Goal: Book appointment/travel/reservation

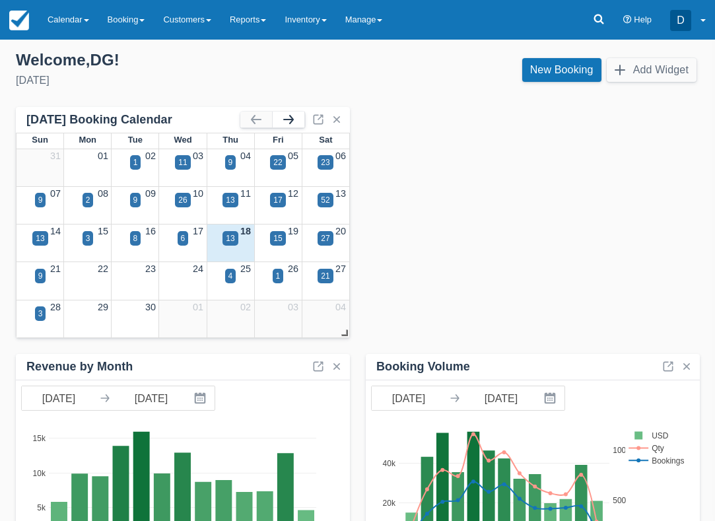
click at [288, 119] on button "button" at bounding box center [289, 120] width 32 height 16
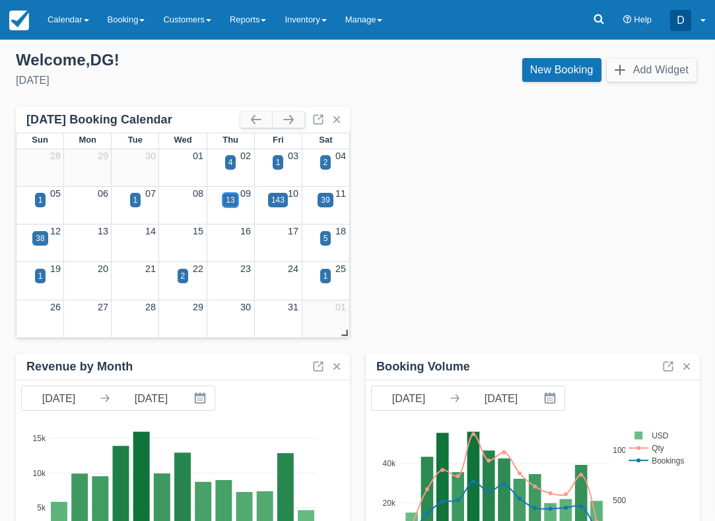
click at [225, 201] on div "13" at bounding box center [229, 200] width 15 height 15
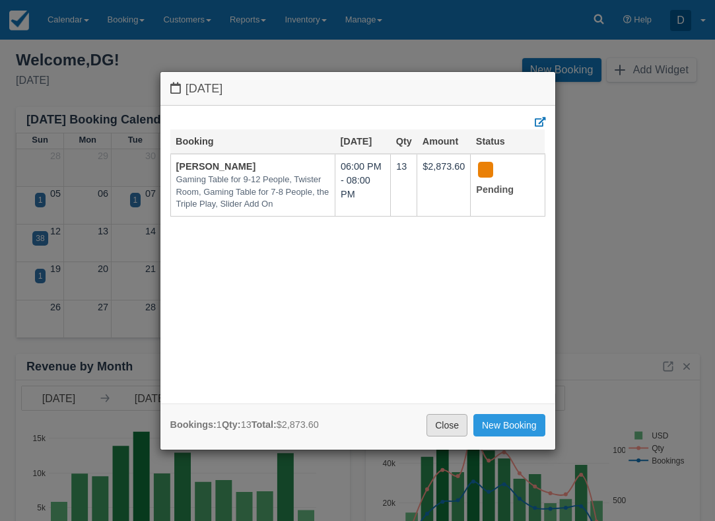
click at [434, 418] on link "Close" at bounding box center [446, 425] width 41 height 22
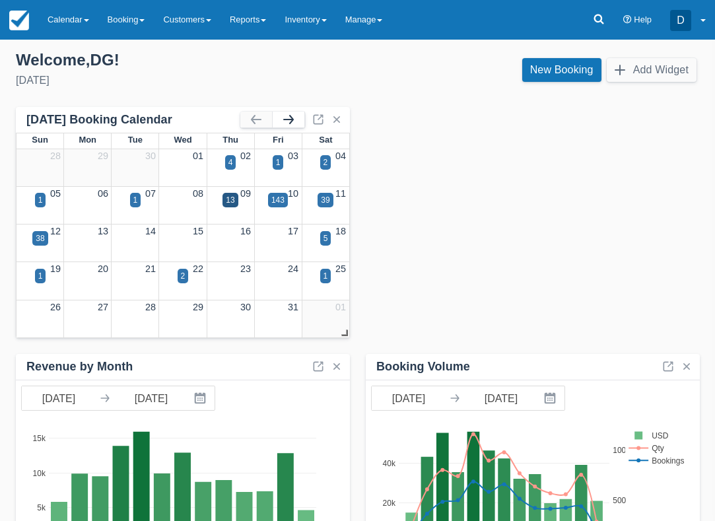
click at [295, 118] on button "button" at bounding box center [289, 120] width 32 height 16
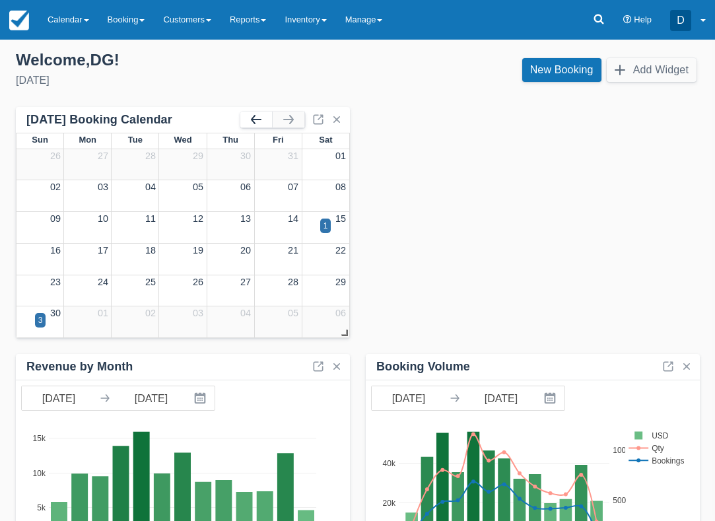
click at [254, 115] on button "button" at bounding box center [256, 120] width 32 height 16
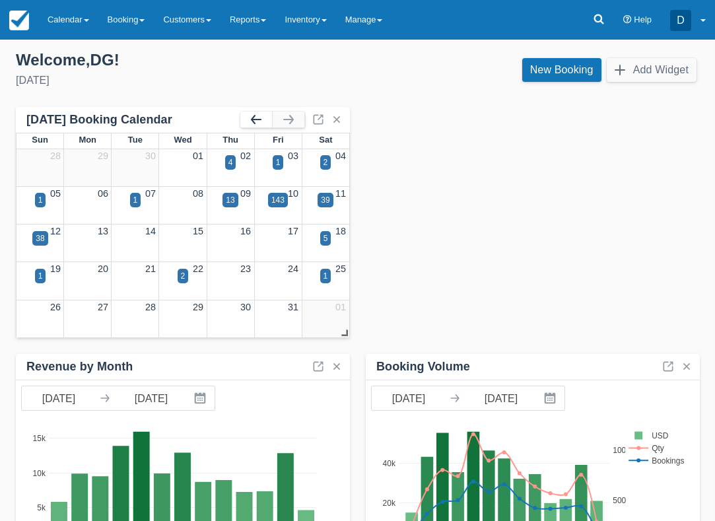
click at [254, 115] on button "button" at bounding box center [256, 120] width 32 height 16
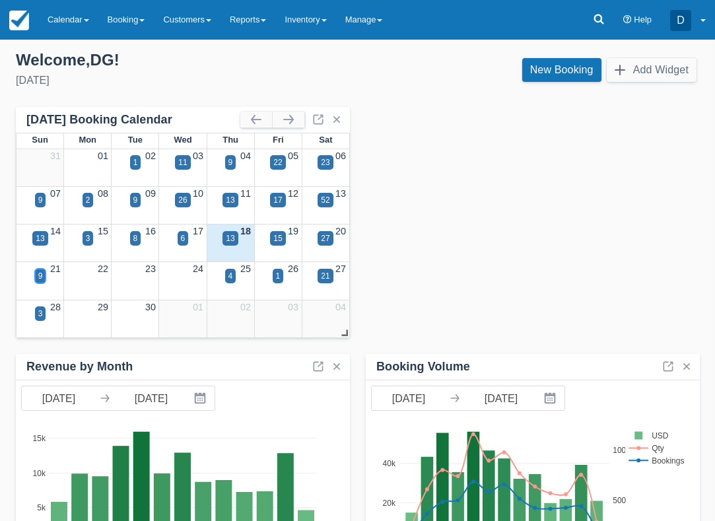
click at [39, 278] on div "9" at bounding box center [40, 276] width 5 height 12
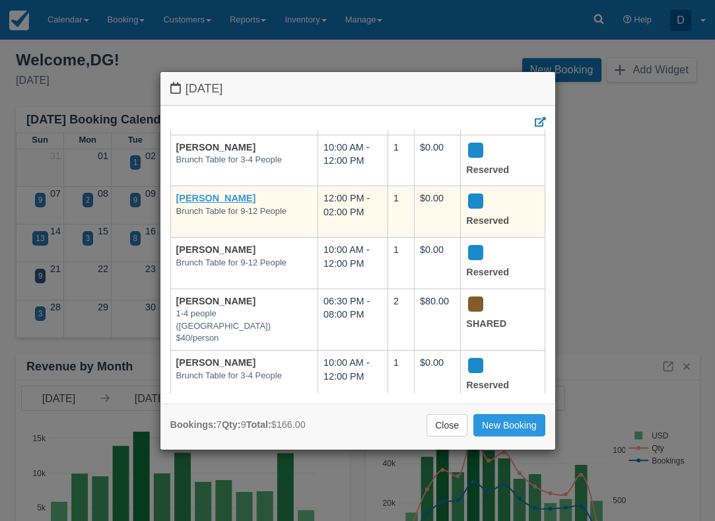
scroll to position [121, 0]
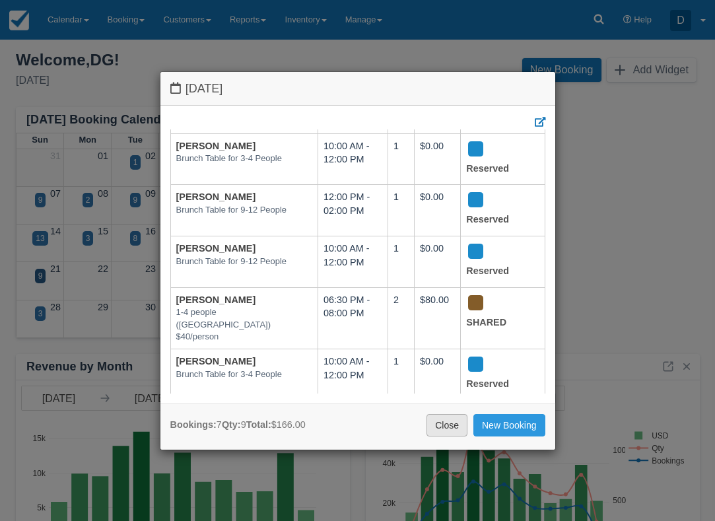
click at [447, 418] on link "Close" at bounding box center [446, 425] width 41 height 22
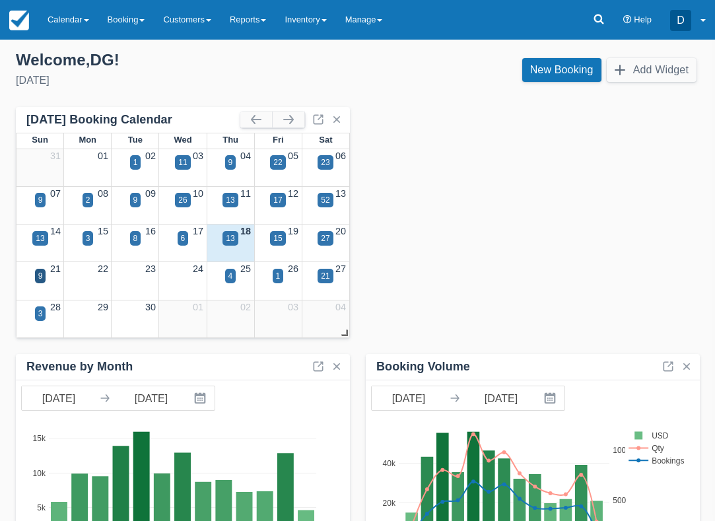
click at [222, 276] on div "4" at bounding box center [231, 283] width 48 height 15
click at [223, 276] on div "4" at bounding box center [231, 283] width 48 height 15
click at [225, 276] on div "4" at bounding box center [230, 276] width 11 height 15
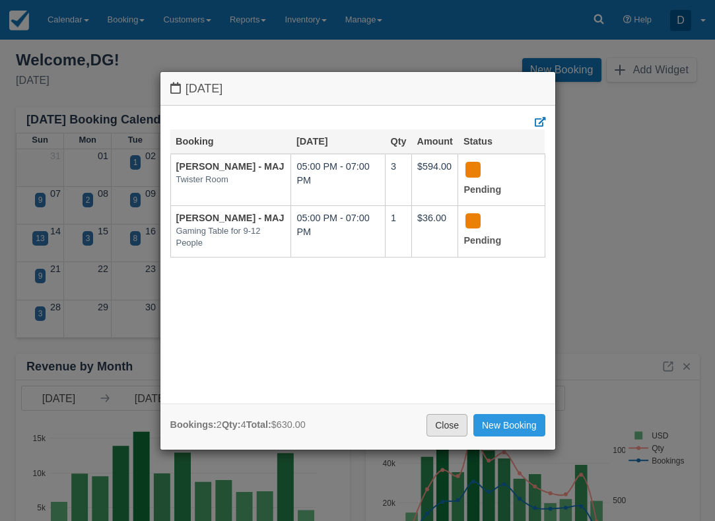
click at [437, 429] on link "Close" at bounding box center [446, 425] width 41 height 22
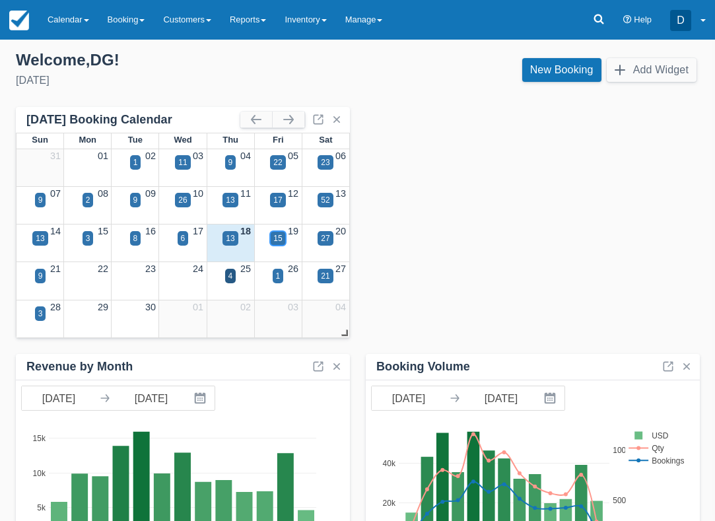
click at [282, 233] on div "15" at bounding box center [277, 238] width 15 height 15
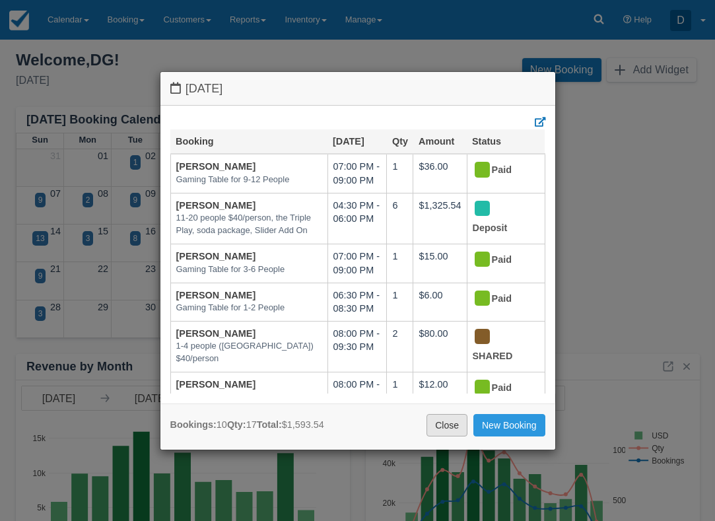
click at [452, 423] on link "Close" at bounding box center [446, 425] width 41 height 22
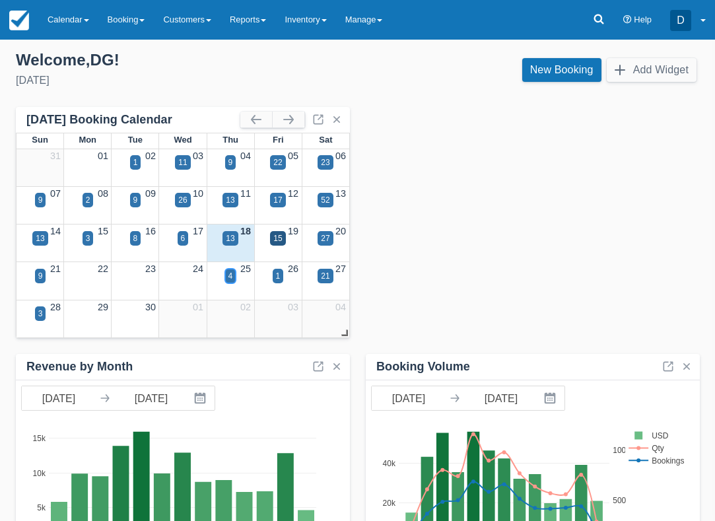
click at [230, 276] on div "4" at bounding box center [230, 276] width 5 height 12
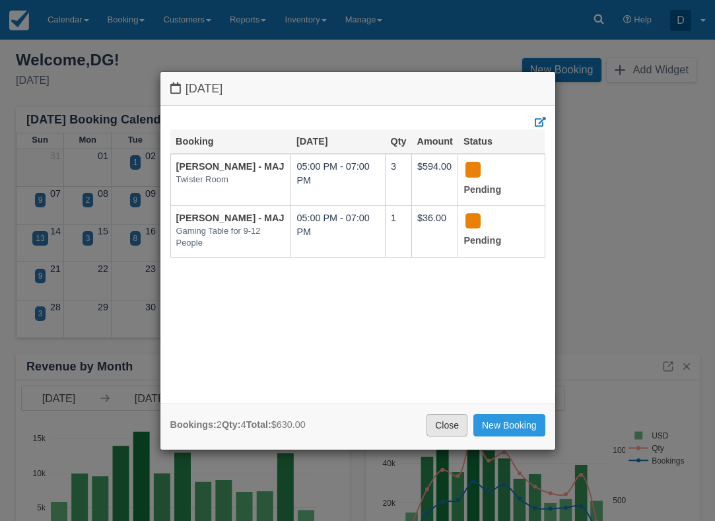
click at [437, 428] on link "Close" at bounding box center [446, 425] width 41 height 22
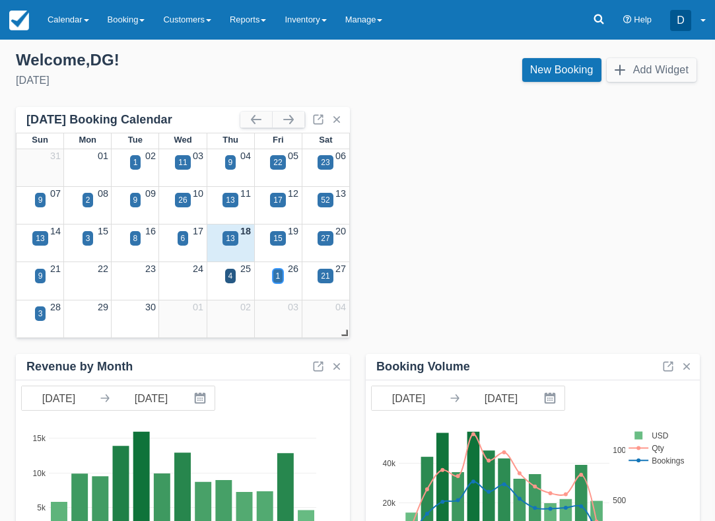
click at [280, 275] on div "1" at bounding box center [278, 276] width 11 height 15
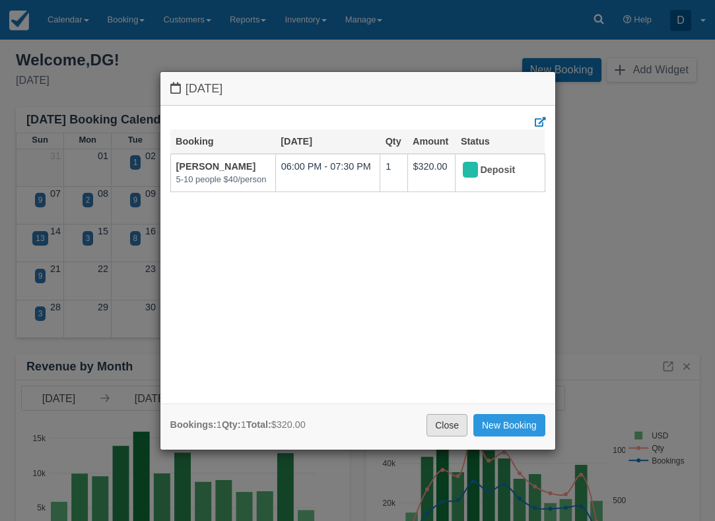
click at [447, 430] on link "Close" at bounding box center [446, 425] width 41 height 22
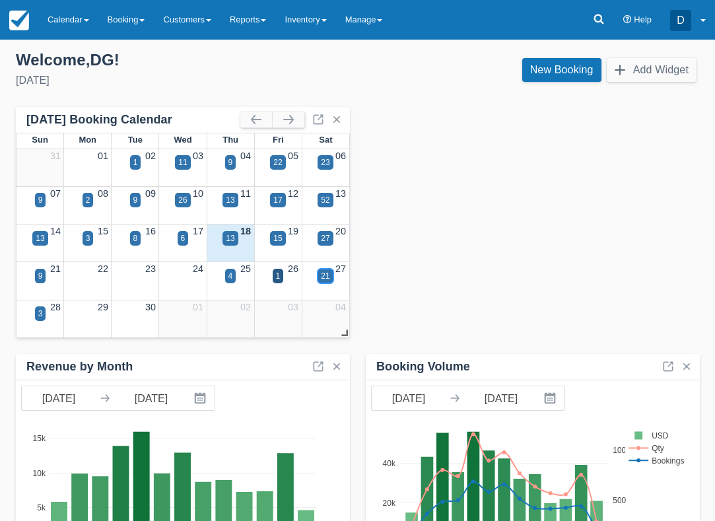
click at [331, 275] on div "21" at bounding box center [324, 276] width 15 height 15
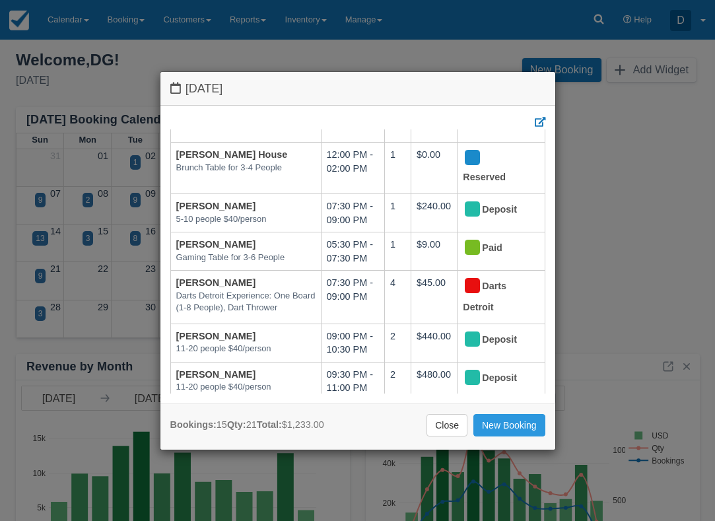
scroll to position [479, 0]
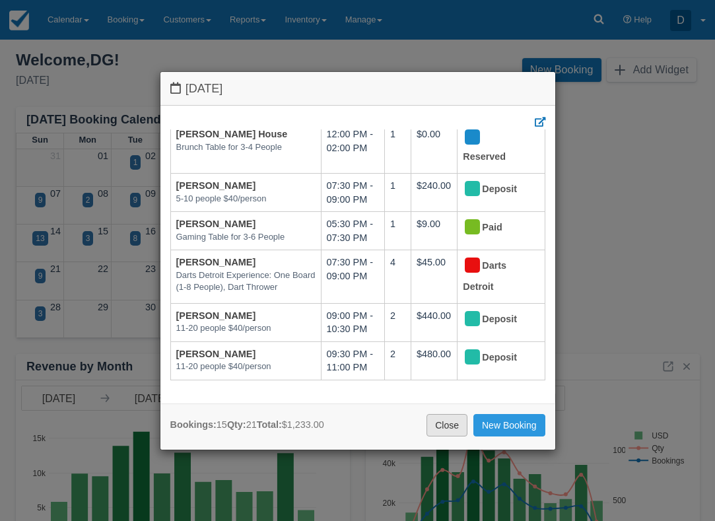
click at [440, 424] on link "Close" at bounding box center [446, 425] width 41 height 22
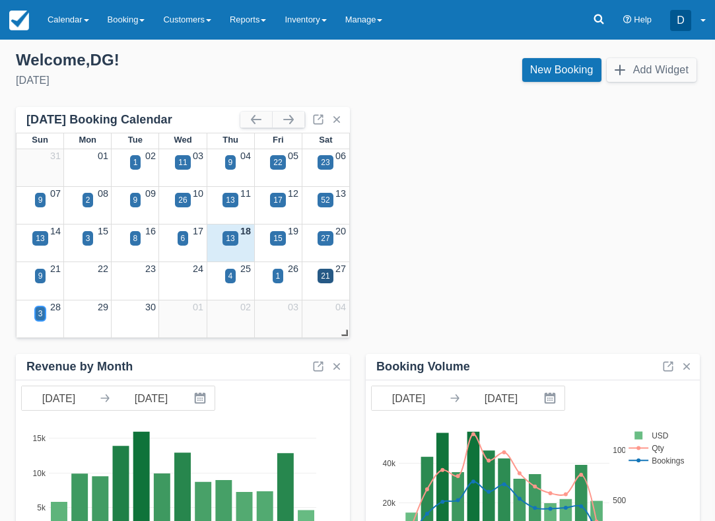
click at [38, 315] on div "3" at bounding box center [40, 313] width 5 height 12
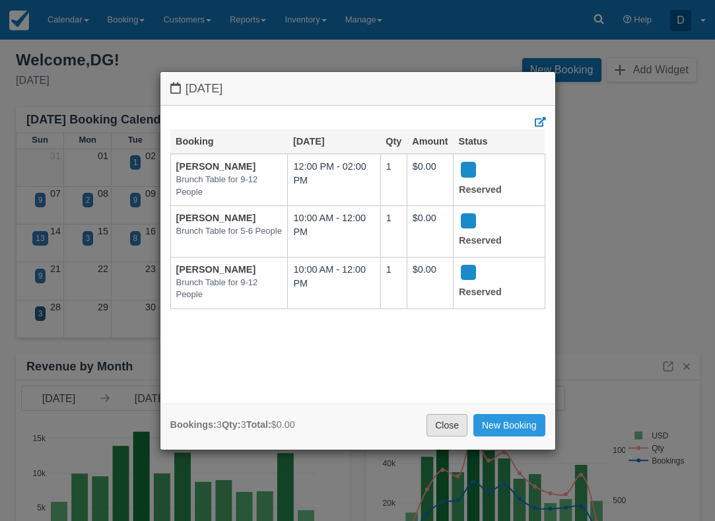
click at [451, 426] on link "Close" at bounding box center [446, 425] width 41 height 22
